Goal: Download file/media

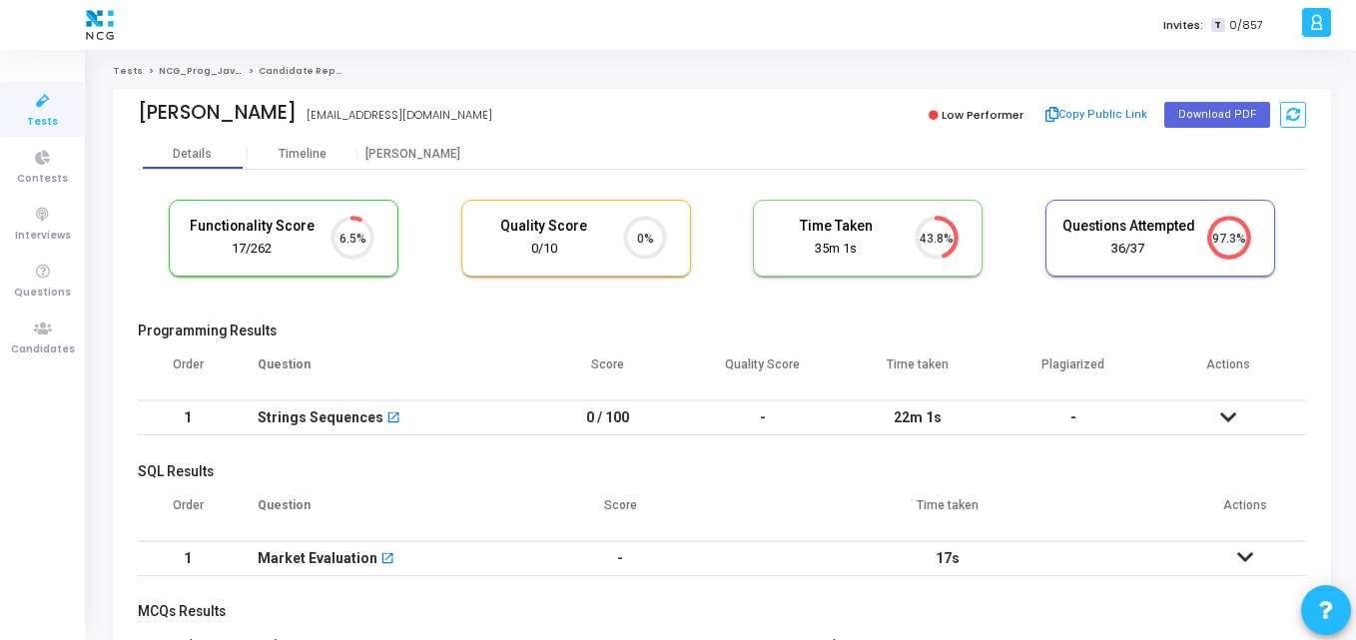
scroll to position [42, 51]
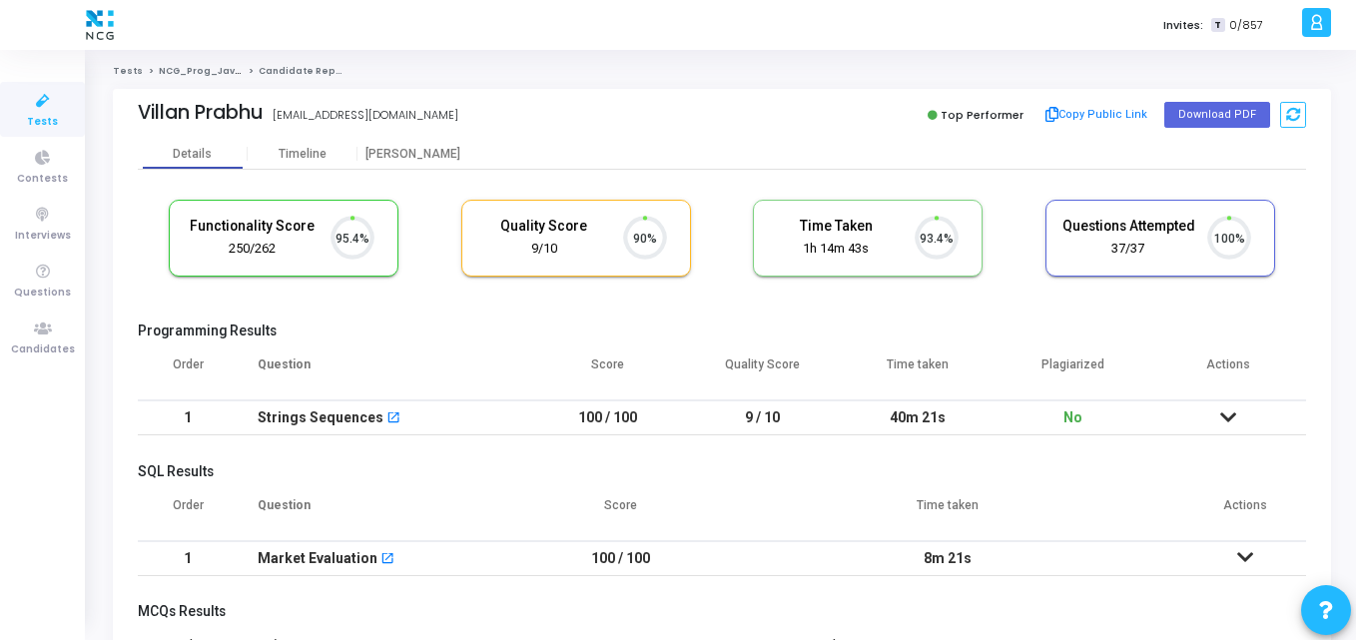
scroll to position [42, 51]
click at [435, 306] on cj-candidate-results "Functionality Score 250/262 95.4% Quality Score 9/10 90% Time Taken calculated …" at bounding box center [722, 563] width 1168 height 747
click at [755, 169] on div "Details Timeline Proctor" at bounding box center [722, 154] width 1168 height 30
drag, startPoint x: 138, startPoint y: 106, endPoint x: 271, endPoint y: 114, distance: 133.0
click at [271, 114] on div "Villan Prabhu villanprabhu666@gmail.com" at bounding box center [425, 115] width 574 height 29
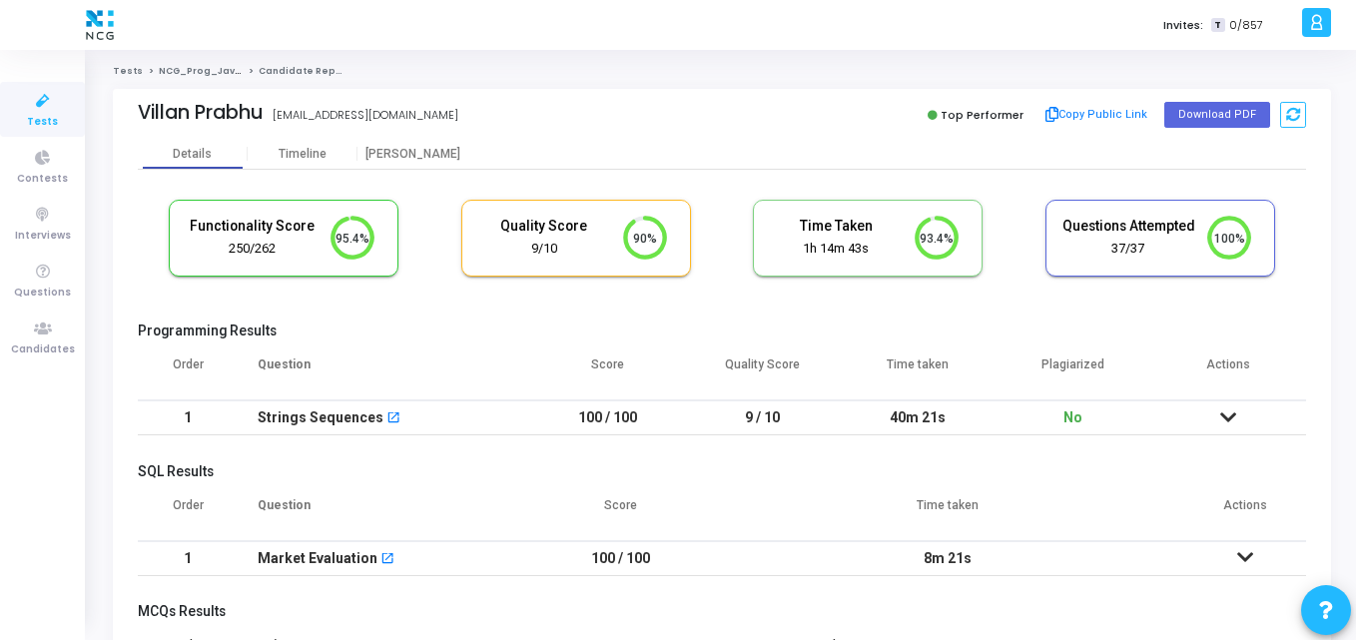
copy div "Villan Prabhu"
click at [540, 122] on div "Villan Prabhu villanprabhu666@gmail.com" at bounding box center [425, 115] width 574 height 29
click at [1200, 112] on button "Download PDF" at bounding box center [1217, 115] width 106 height 26
click at [1210, 112] on button "Download PDF" at bounding box center [1217, 115] width 106 height 26
click at [595, 298] on div "Functionality Score 250/262 95.4% Quality Score 9/10 90% Time Taken calculated …" at bounding box center [722, 248] width 1168 height 117
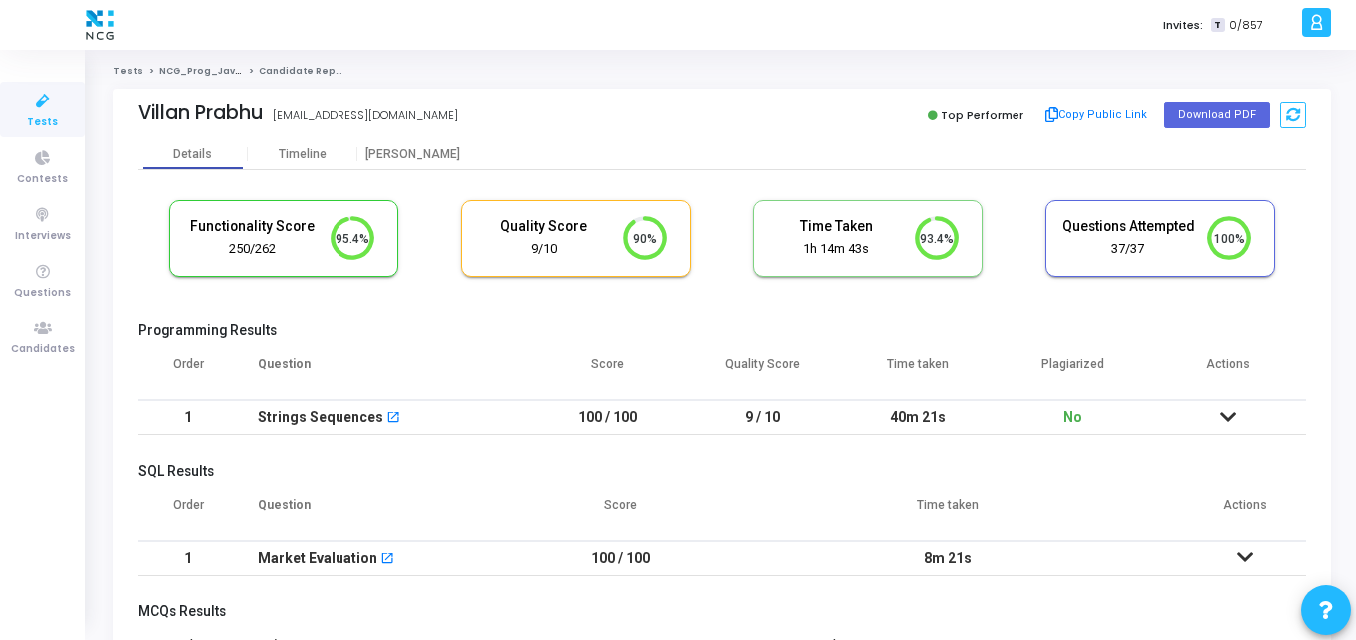
click at [39, 109] on icon at bounding box center [43, 101] width 42 height 25
